Goal: Task Accomplishment & Management: Use online tool/utility

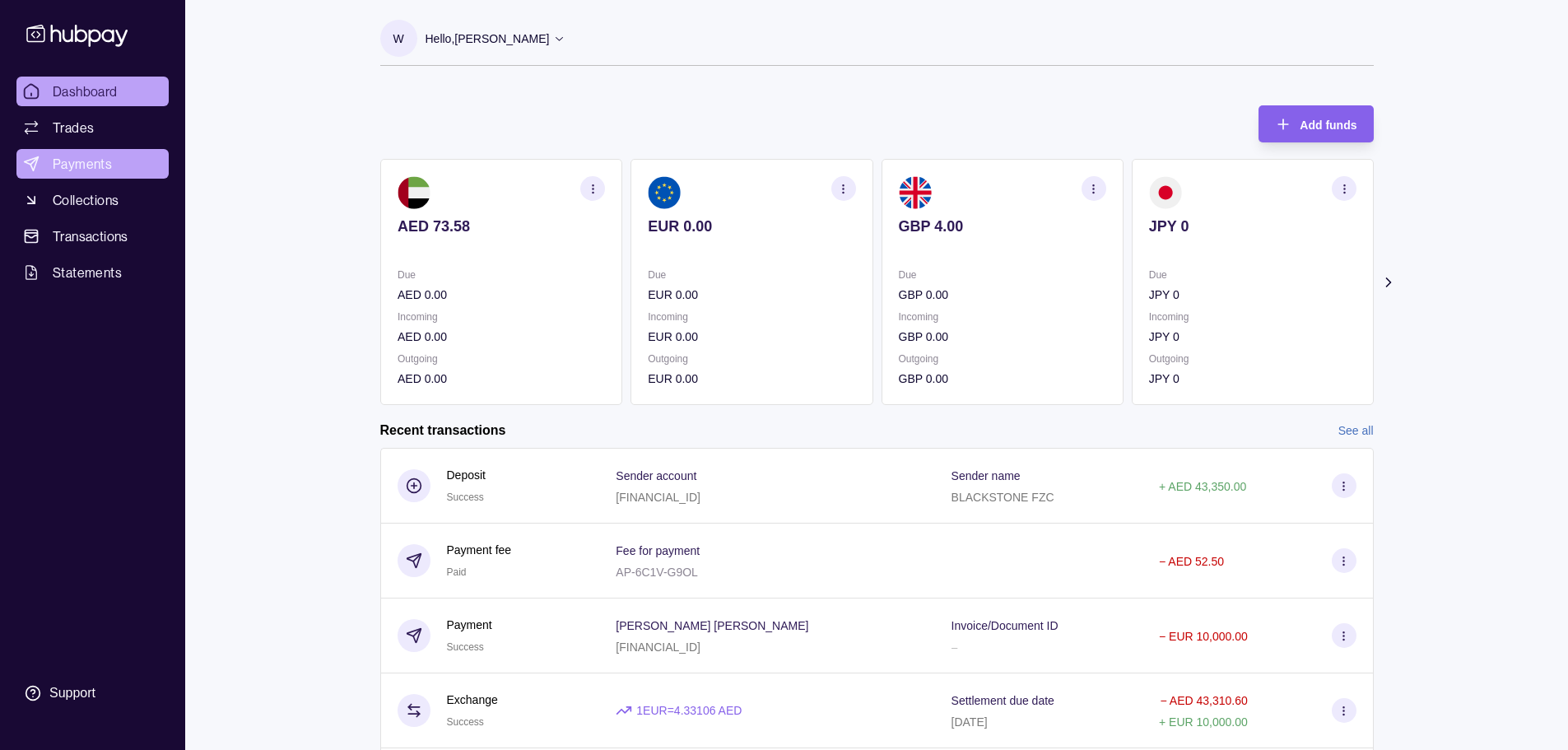
click at [95, 162] on span "Payments" at bounding box center [82, 164] width 59 height 20
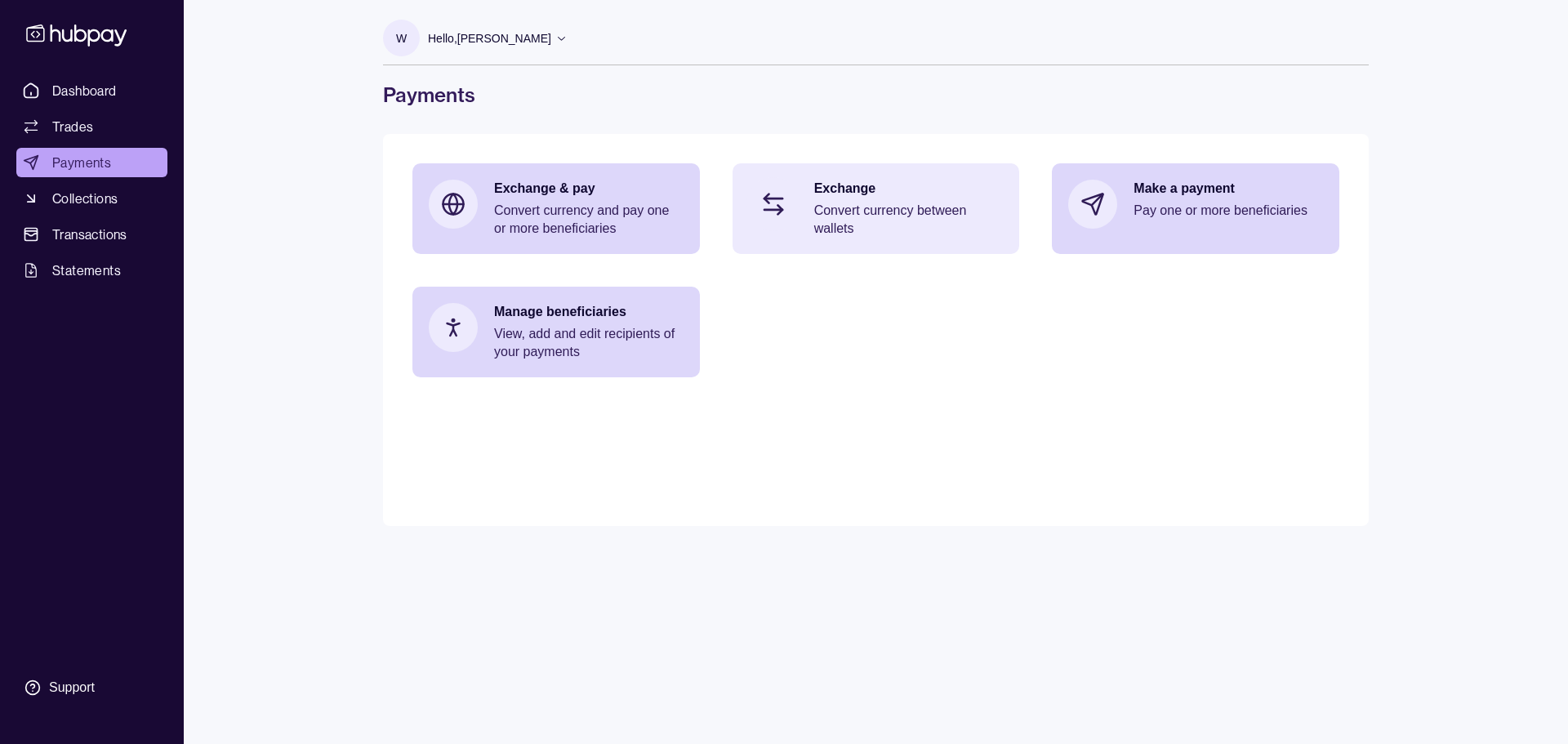
click at [966, 204] on p "Convert currency between wallets" at bounding box center [909, 219] width 189 height 36
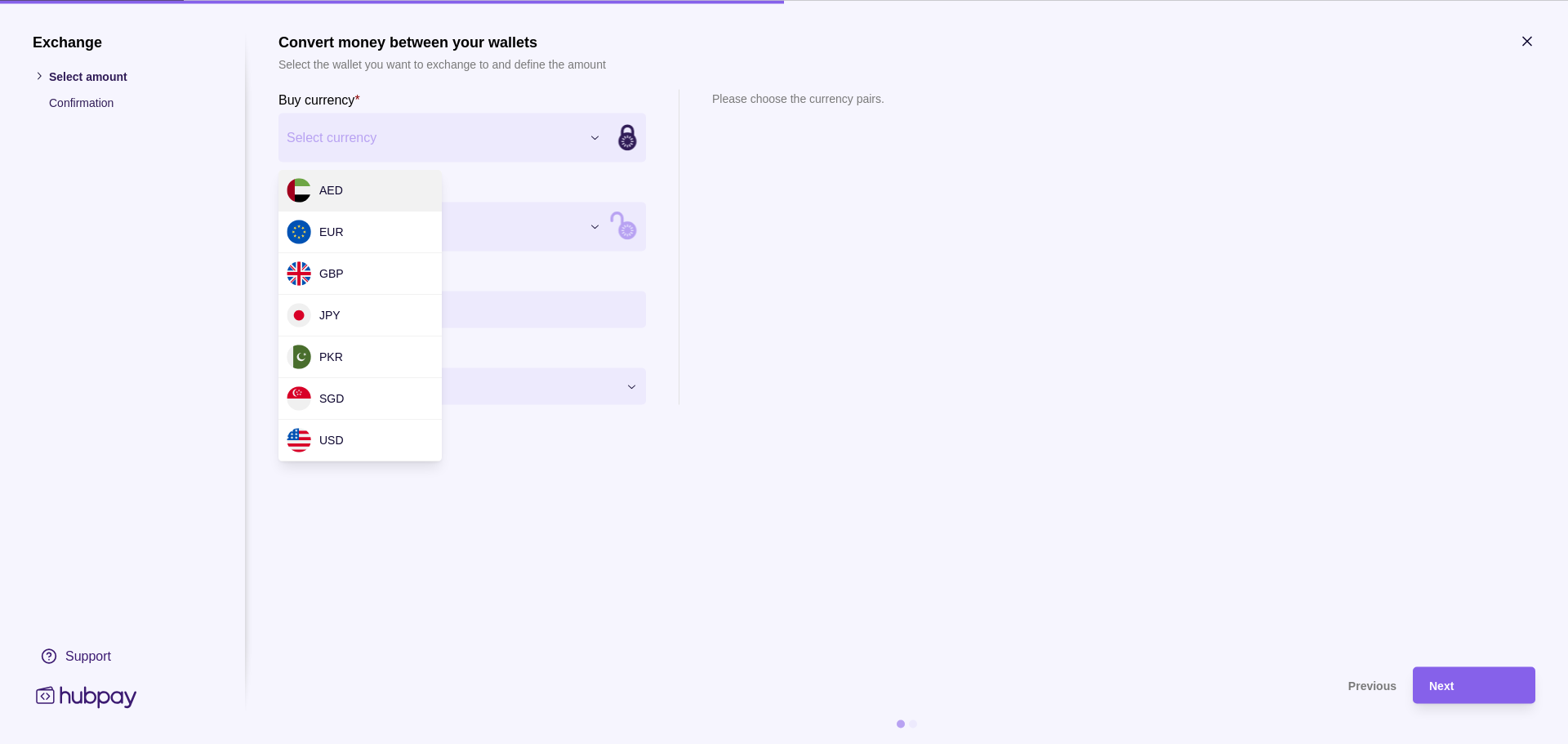
click at [371, 743] on div "Exchange Select amount Confirmation Support Convert money between your wallets …" at bounding box center [784, 744] width 1568 height 0
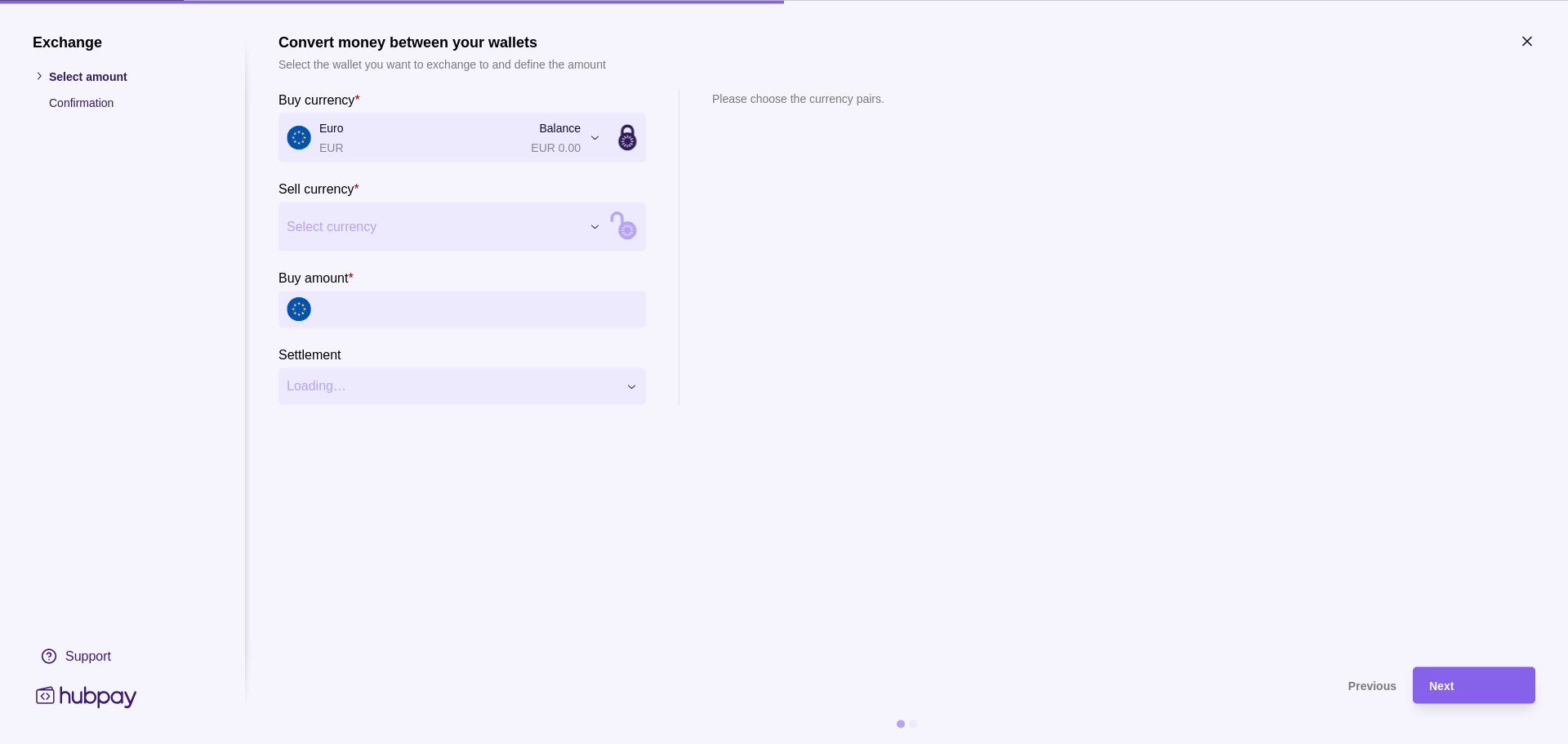
click at [364, 743] on div "Exchange Select amount Confirmation Support Convert money between your wallets …" at bounding box center [784, 744] width 1568 height 0
click at [1448, 682] on span "Next" at bounding box center [1442, 686] width 25 height 13
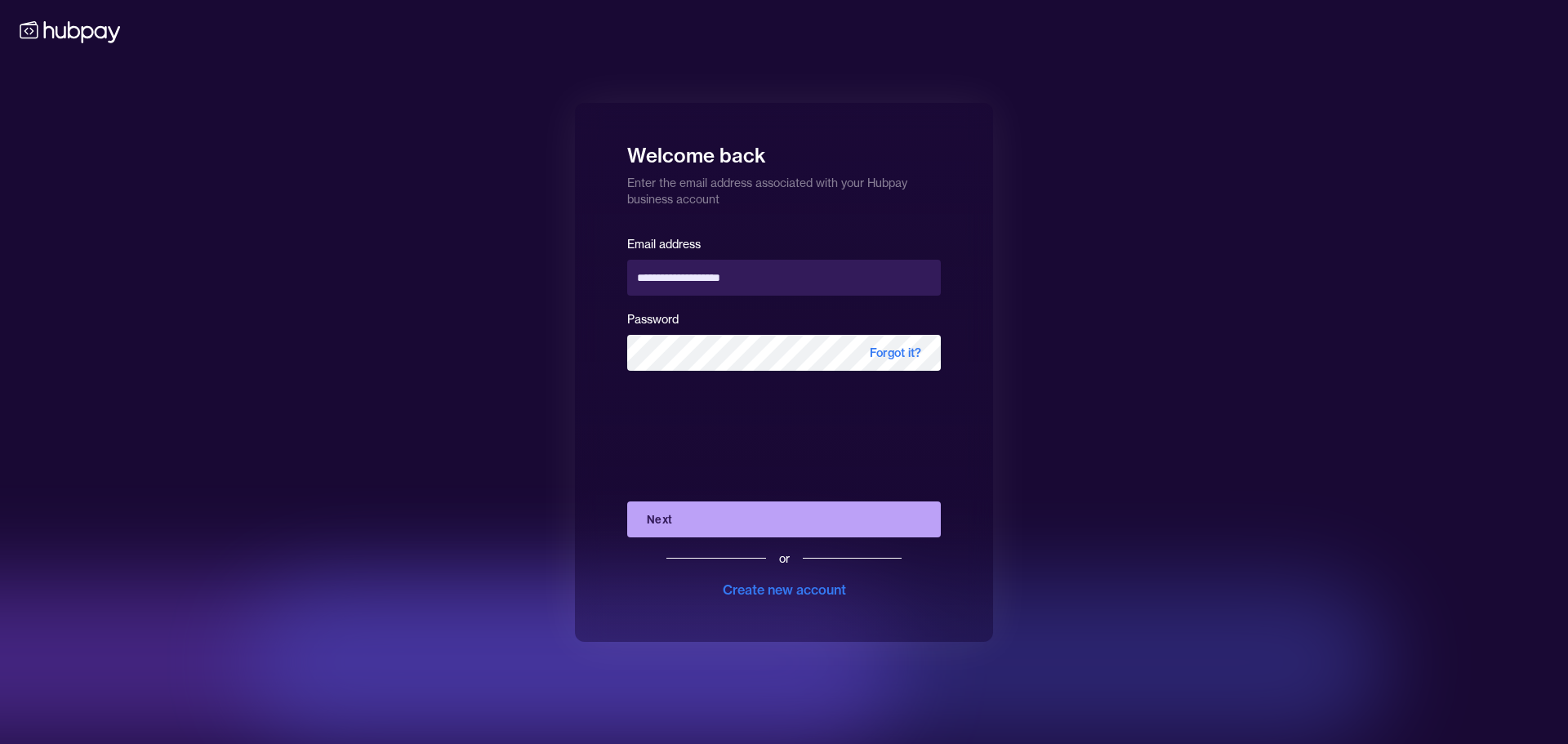
click at [675, 521] on button "Next" at bounding box center [784, 519] width 314 height 36
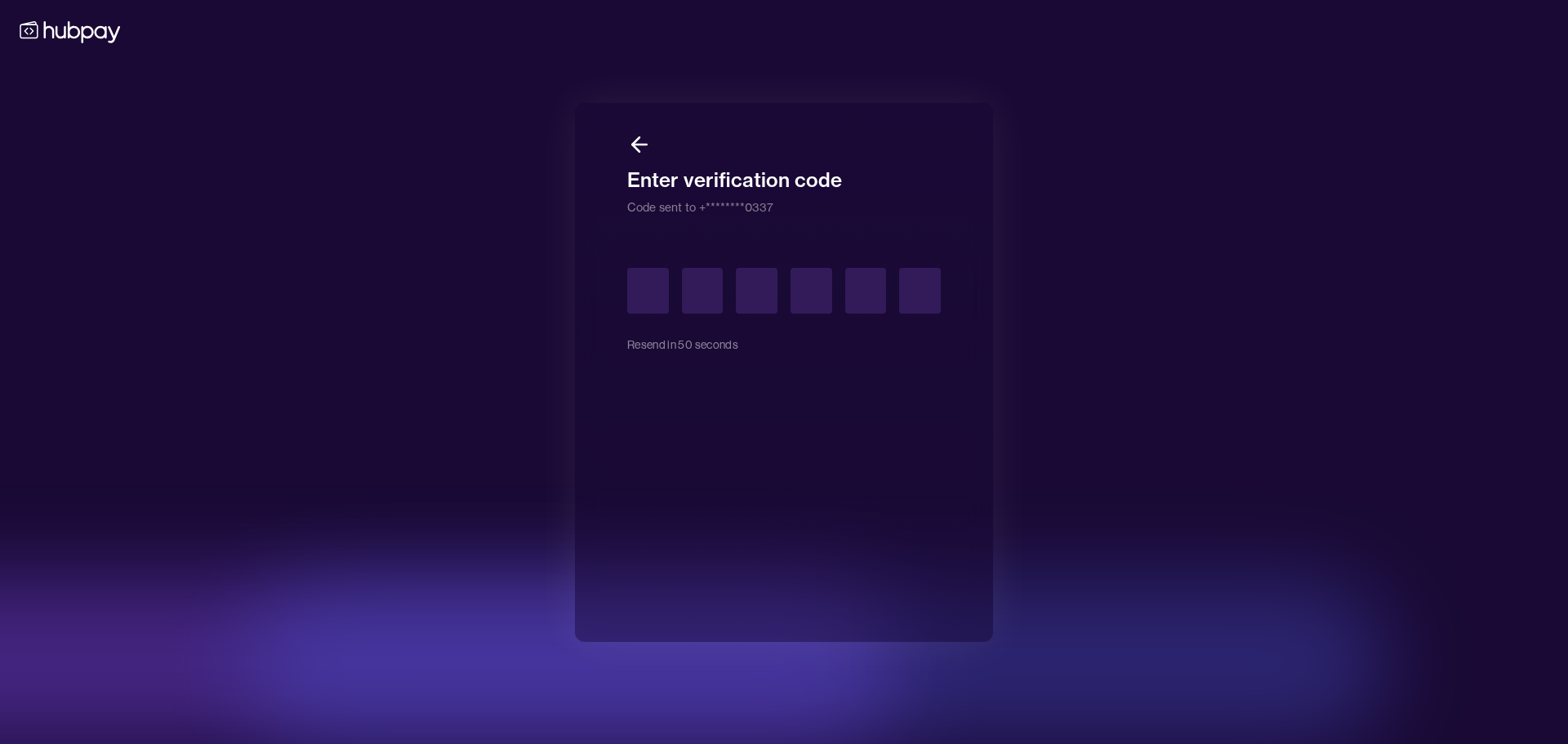
type input "*"
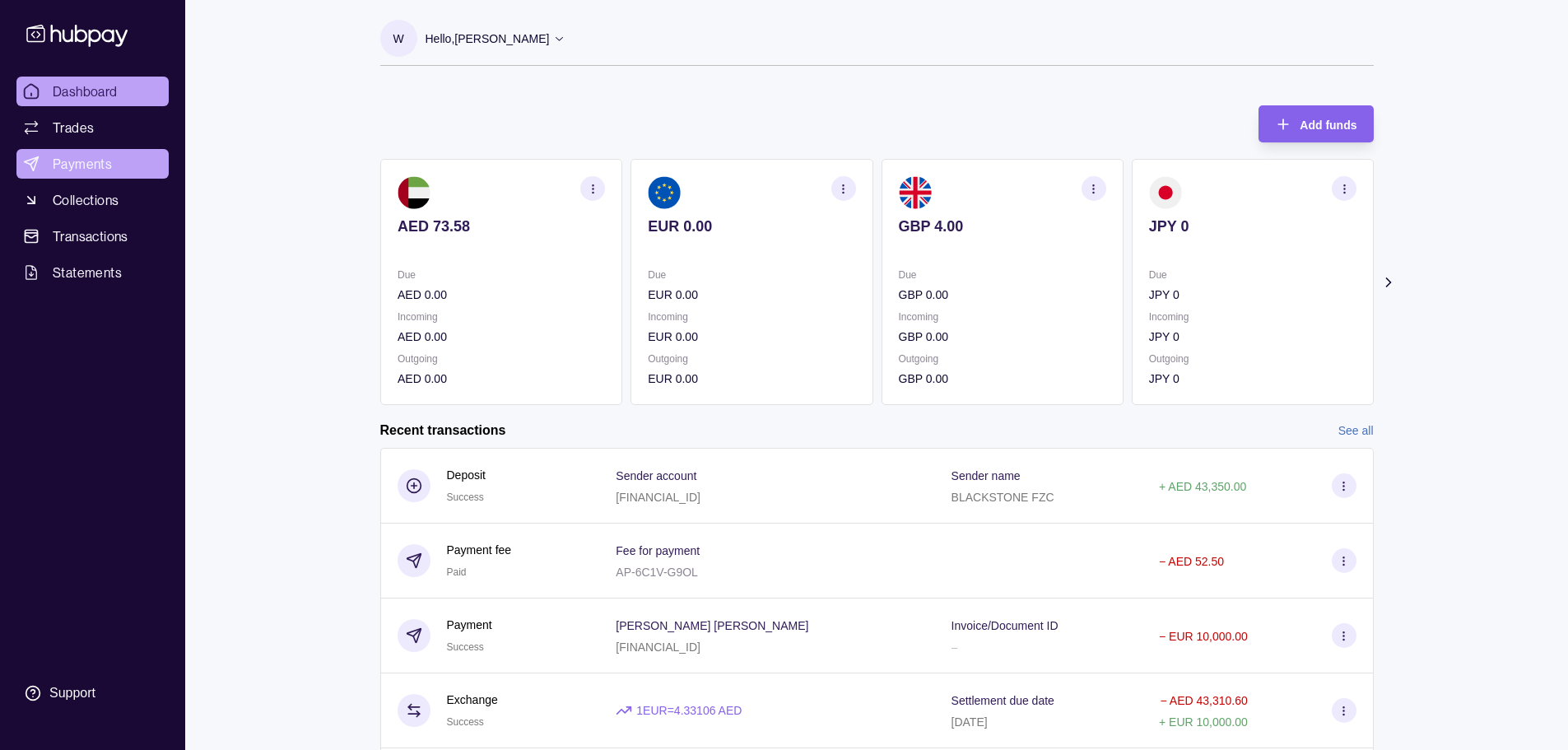
click at [94, 157] on span "Payments" at bounding box center [82, 164] width 59 height 20
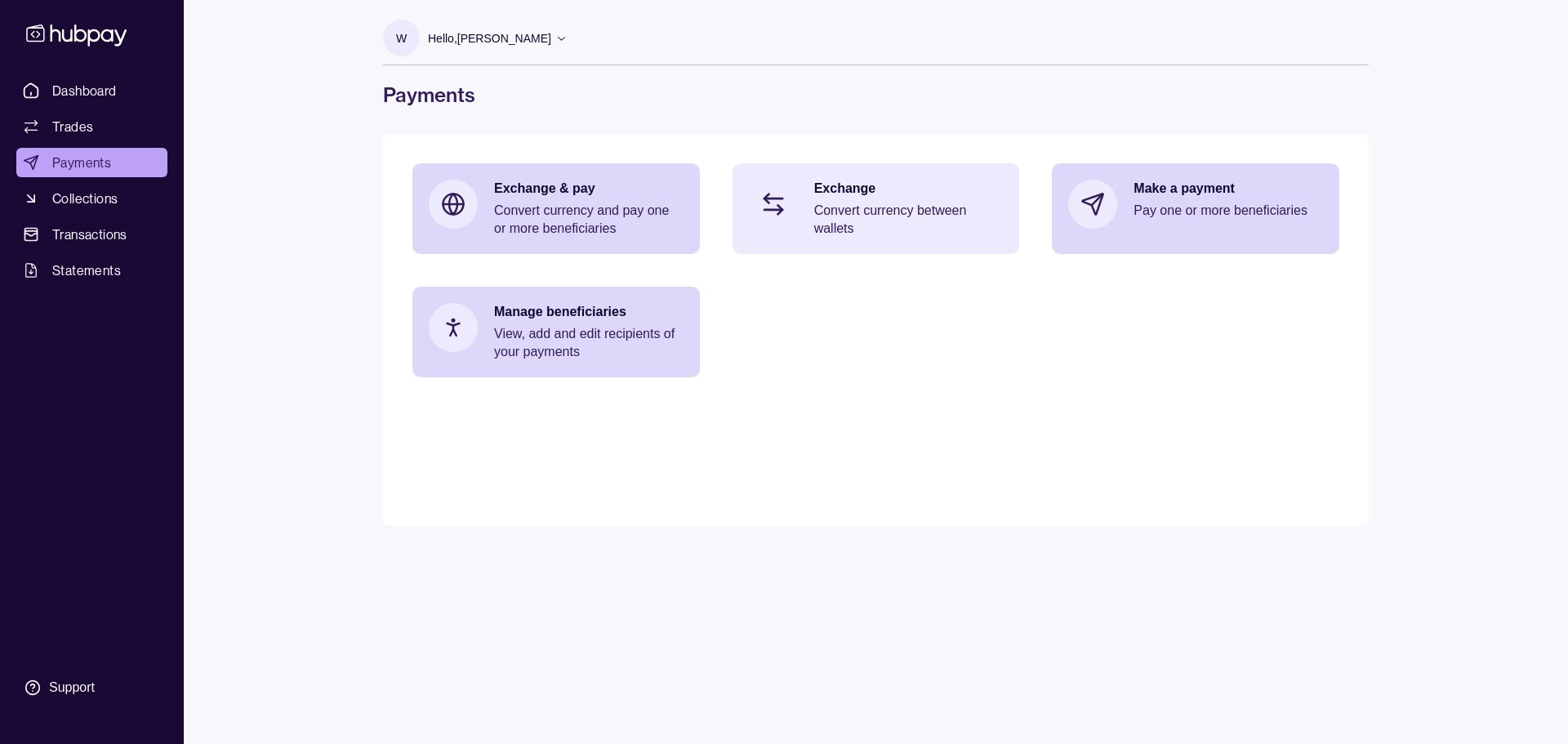
click at [871, 219] on p "Convert currency between wallets" at bounding box center [909, 219] width 189 height 36
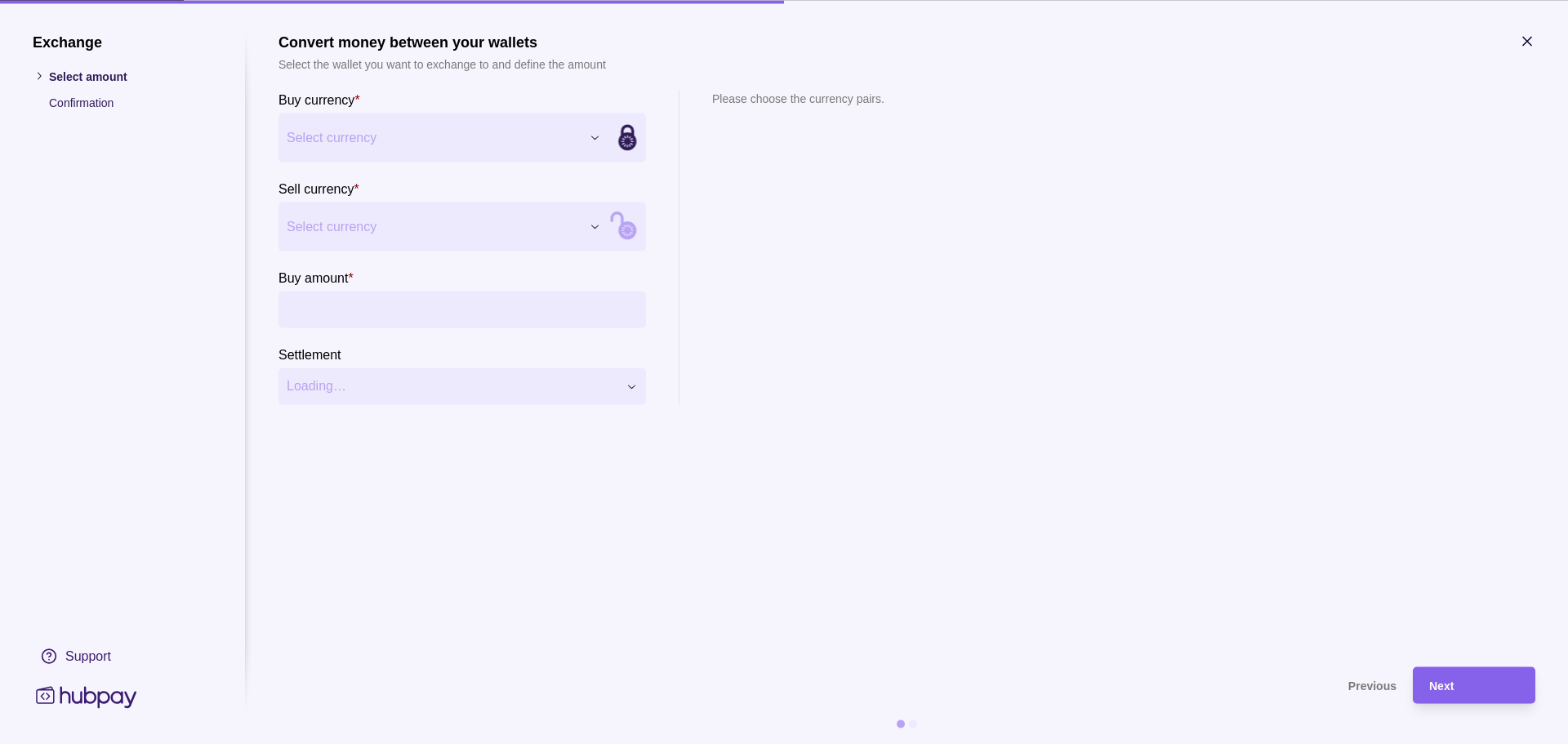
click at [432, 743] on div "Exchange Select amount Confirmation Support Convert money between your wallets …" at bounding box center [784, 744] width 1568 height 0
click at [369, 743] on div "Exchange Select amount Confirmation Support Convert money between your wallets …" at bounding box center [784, 744] width 1568 height 0
